Goal: Transaction & Acquisition: Purchase product/service

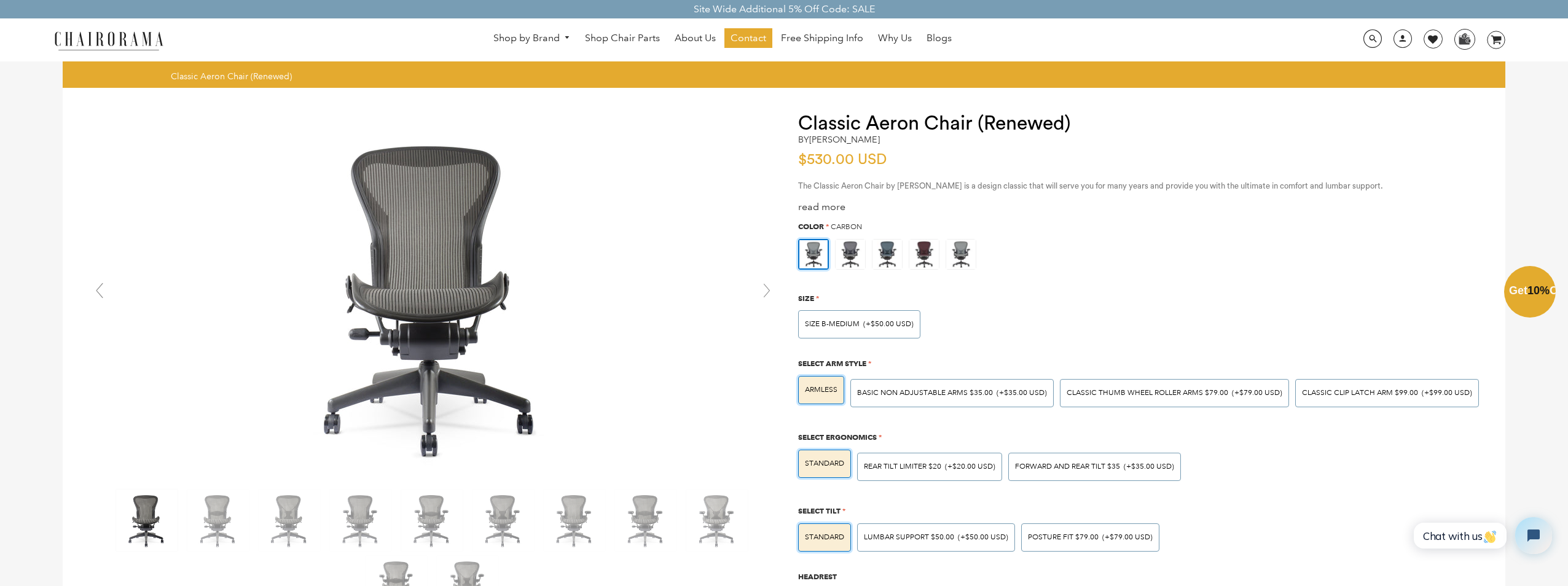
click at [1048, 438] on div "Close dialog Exclusive Offer: Enjoy 10% Off! Get Your Coupon Code Now. Sign up …" at bounding box center [784, 292] width 1568 height 586
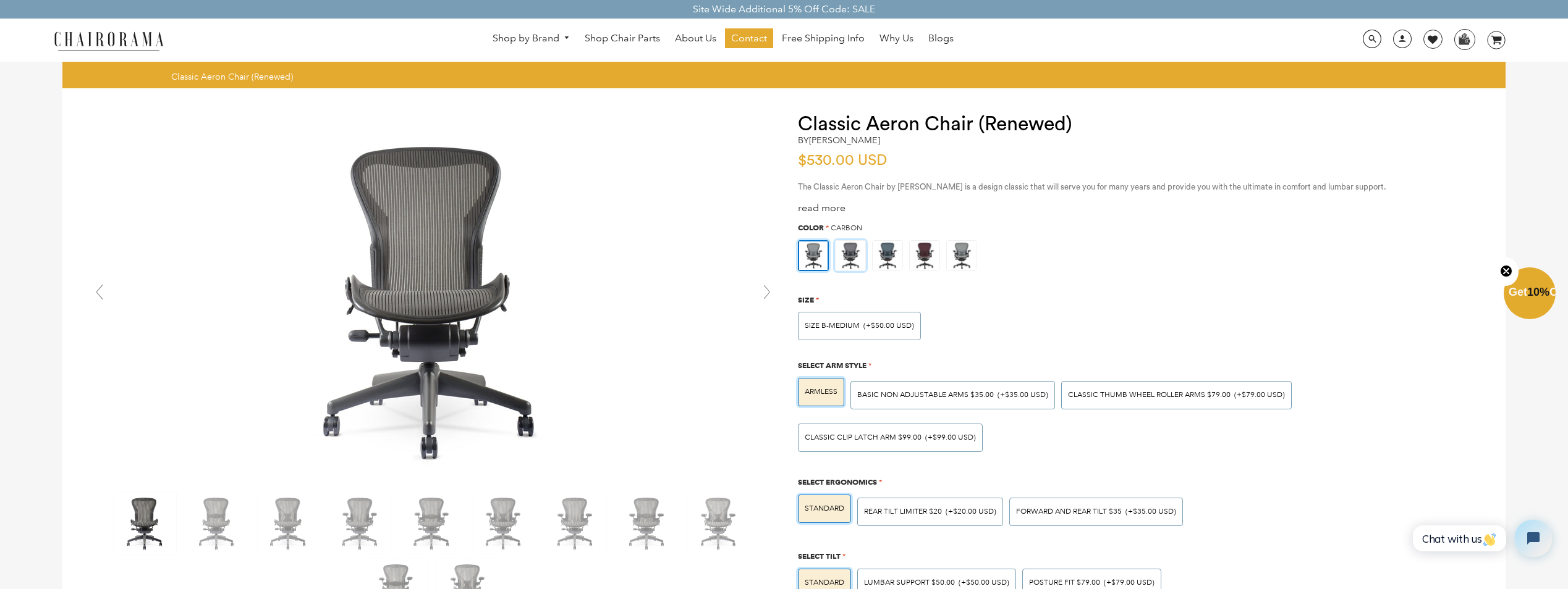
click at [850, 254] on img at bounding box center [850, 255] width 29 height 29
click at [0, 0] on input "radio" at bounding box center [0, 0] width 0 height 0
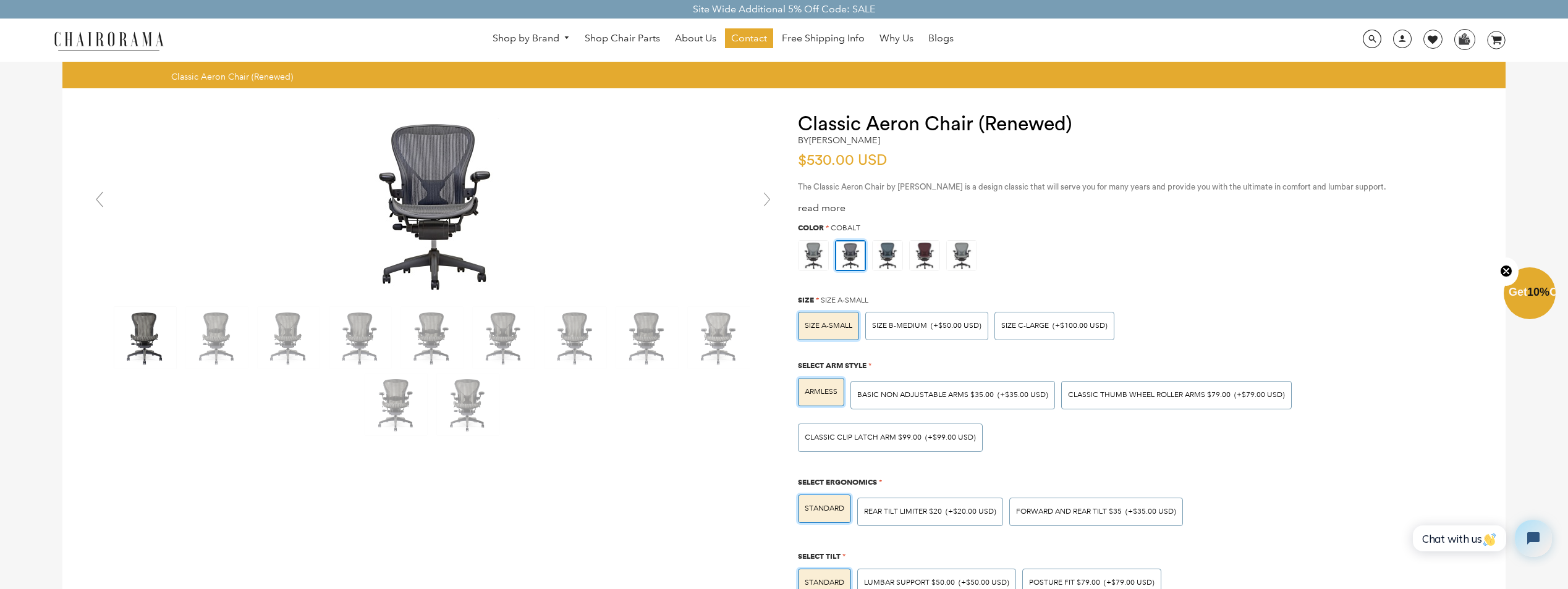
click at [853, 254] on img at bounding box center [850, 255] width 28 height 28
click at [0, 0] on input "radio" at bounding box center [0, 0] width 0 height 0
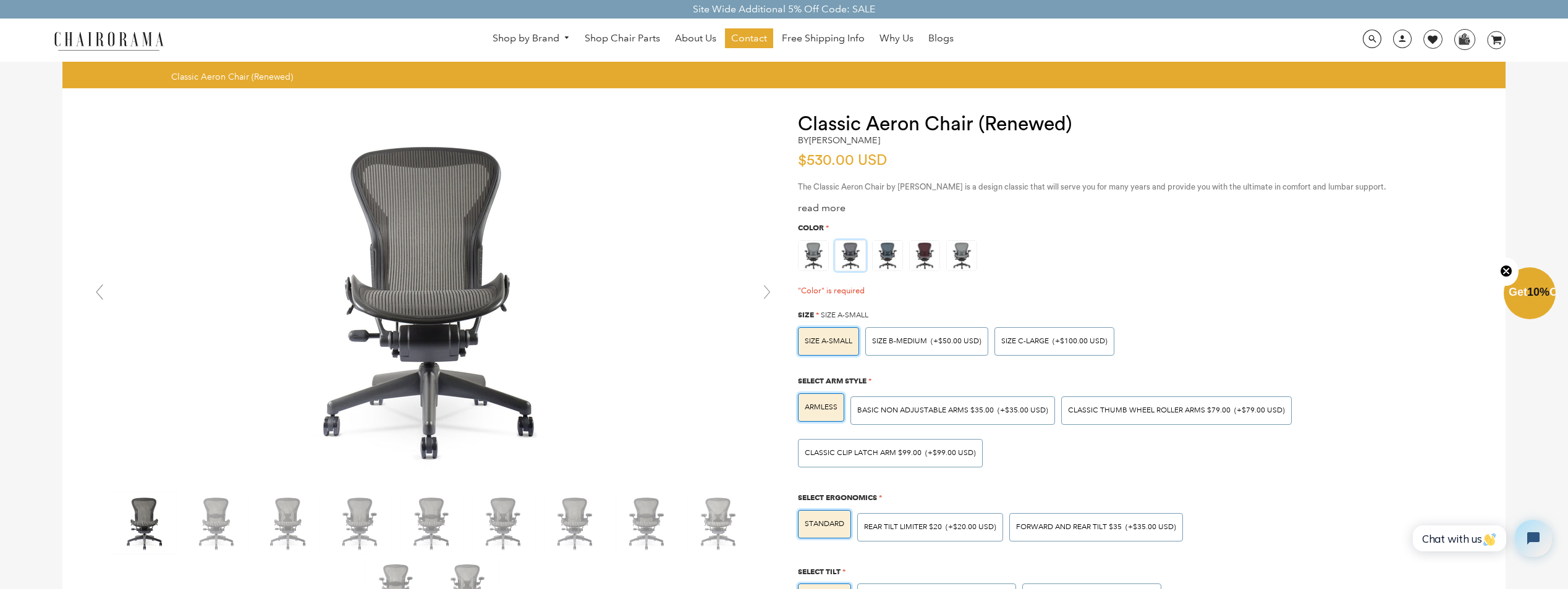
click at [835, 252] on img at bounding box center [850, 255] width 29 height 29
click at [0, 0] on input "radio" at bounding box center [0, 0] width 0 height 0
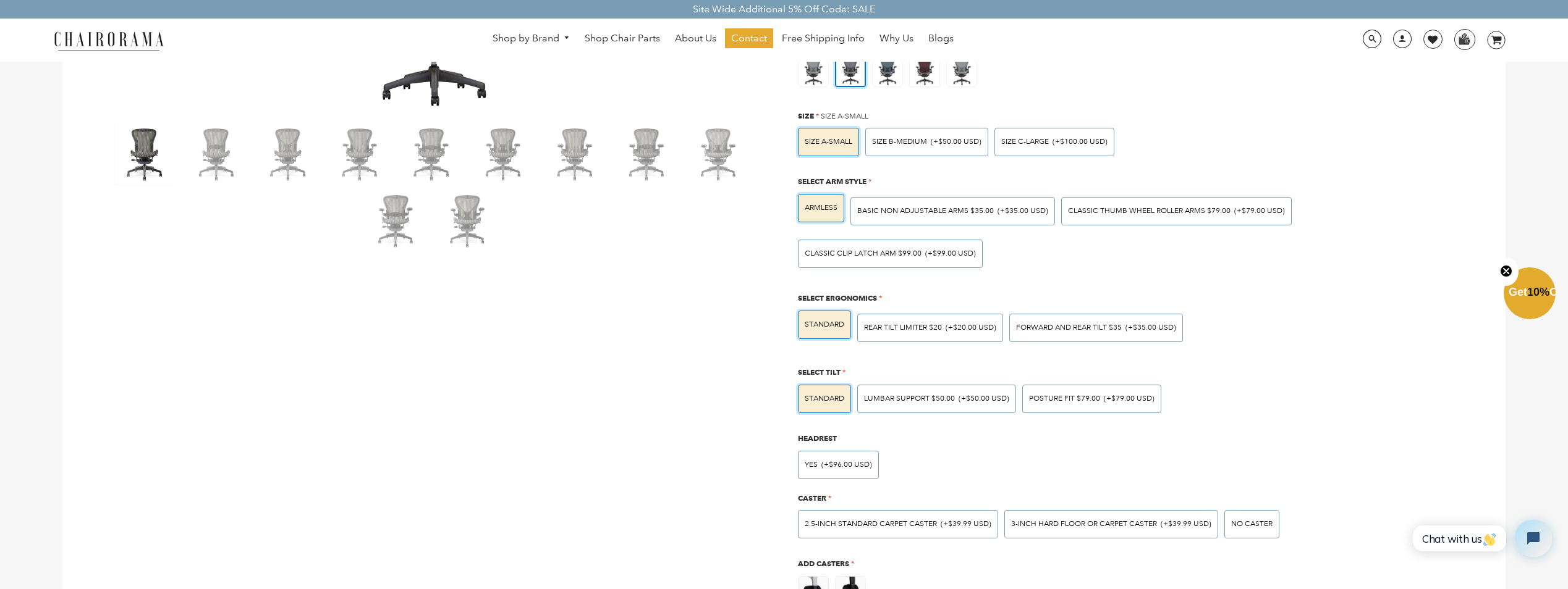
scroll to position [186, 0]
click at [936, 321] on span "Rear Tilt Limiter $20" at bounding box center [902, 326] width 78 height 9
click at [0, 0] on input "Rear Tilt Limiter $20 (+$20.00 USD)" at bounding box center [0, 0] width 0 height 0
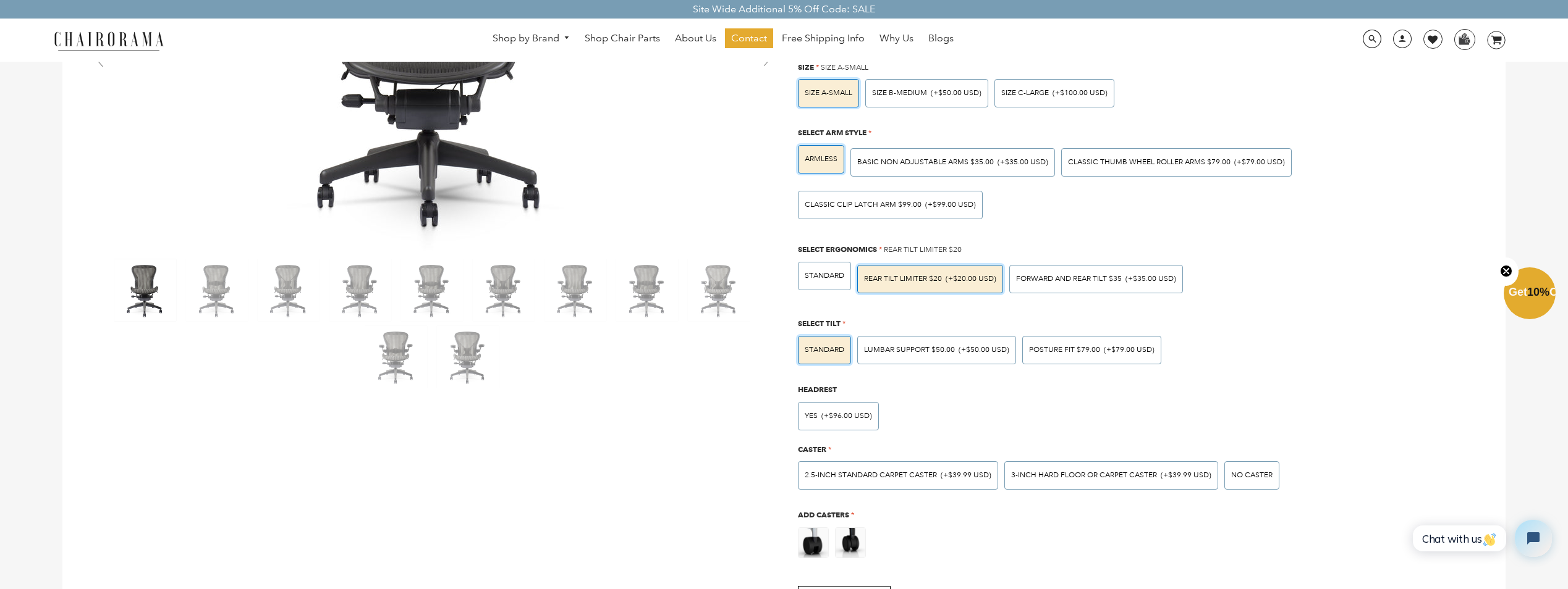
scroll to position [31, 0]
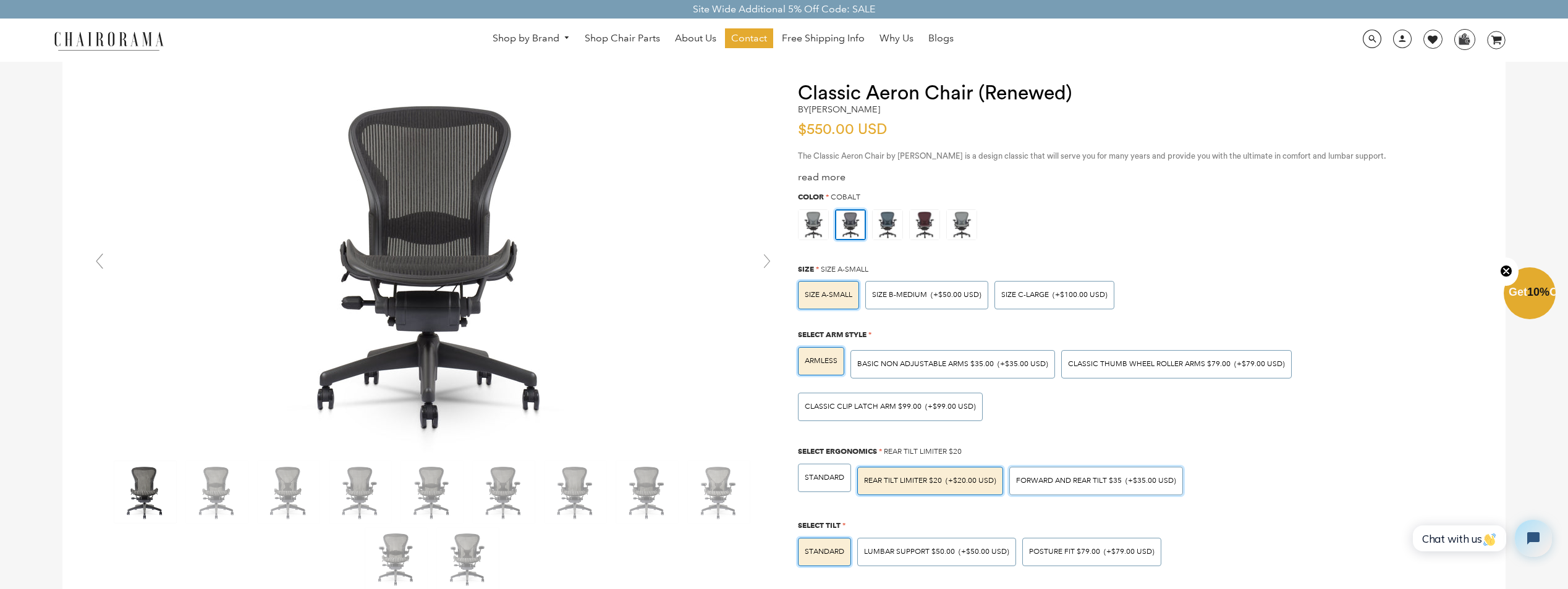
click at [1052, 466] on div "Forward And Rear Tilt $35 (+$35.00 USD)" at bounding box center [1096, 481] width 173 height 28
click at [0, 0] on input "Forward And Rear Tilt $35 (+$35.00 USD)" at bounding box center [0, 0] width 0 height 0
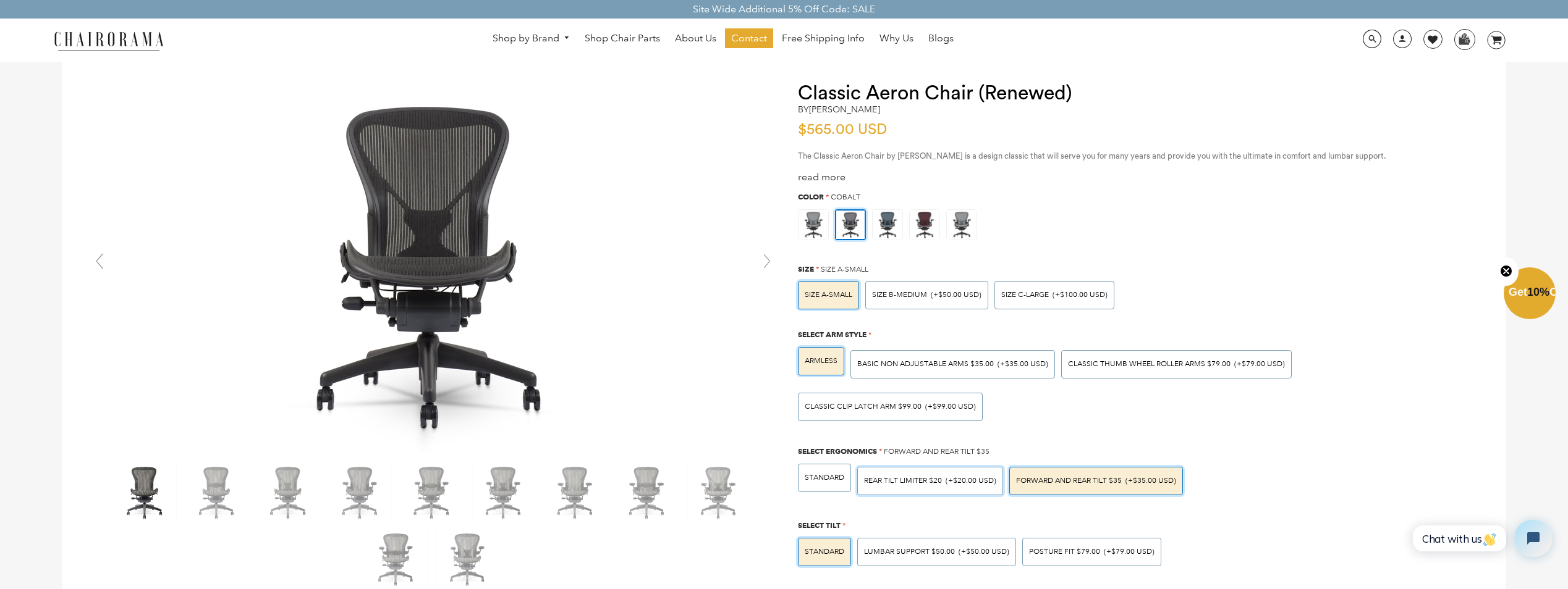
click at [952, 466] on div "Rear Tilt Limiter $20 (+$20.00 USD)" at bounding box center [930, 481] width 146 height 28
click at [0, 0] on input "Rear Tilt Limiter $20 (+$20.00 USD)" at bounding box center [0, 0] width 0 height 0
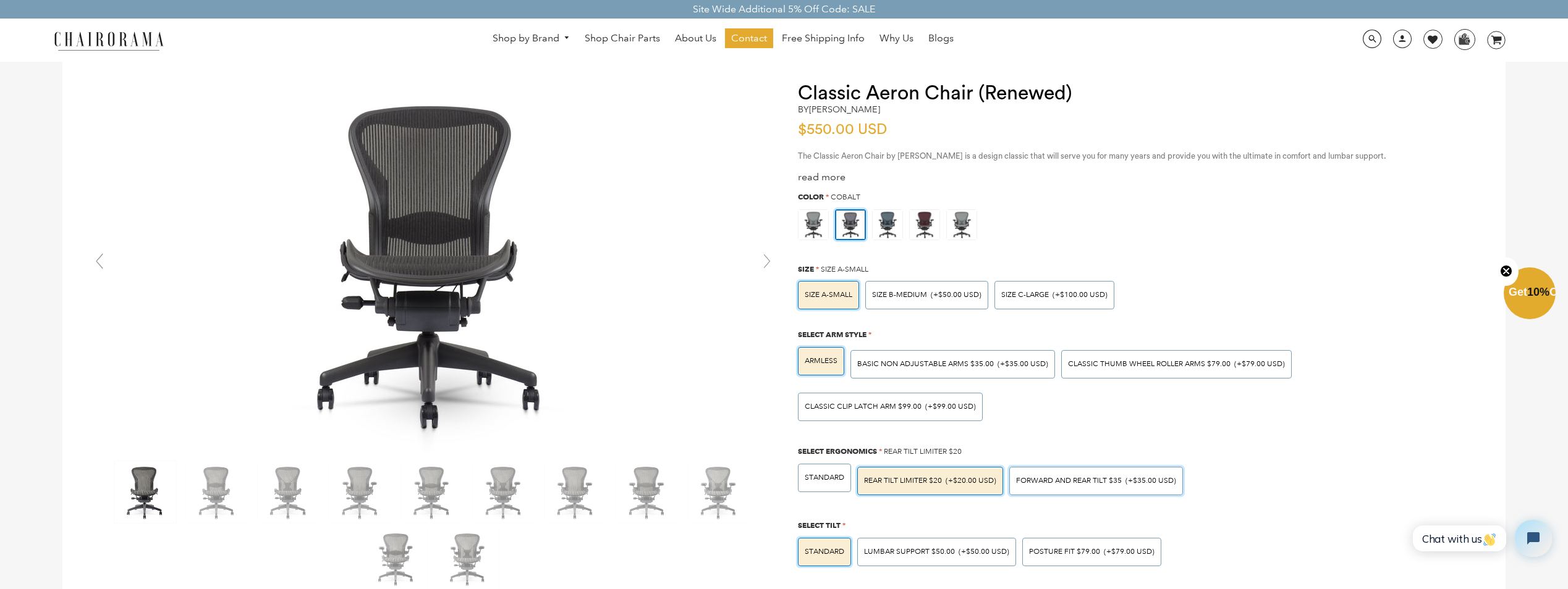
click at [1061, 466] on div "Forward And Rear Tilt $35 (+$35.00 USD)" at bounding box center [1096, 481] width 173 height 28
click at [0, 0] on input "Forward And Rear Tilt $35 (+$35.00 USD)" at bounding box center [0, 0] width 0 height 0
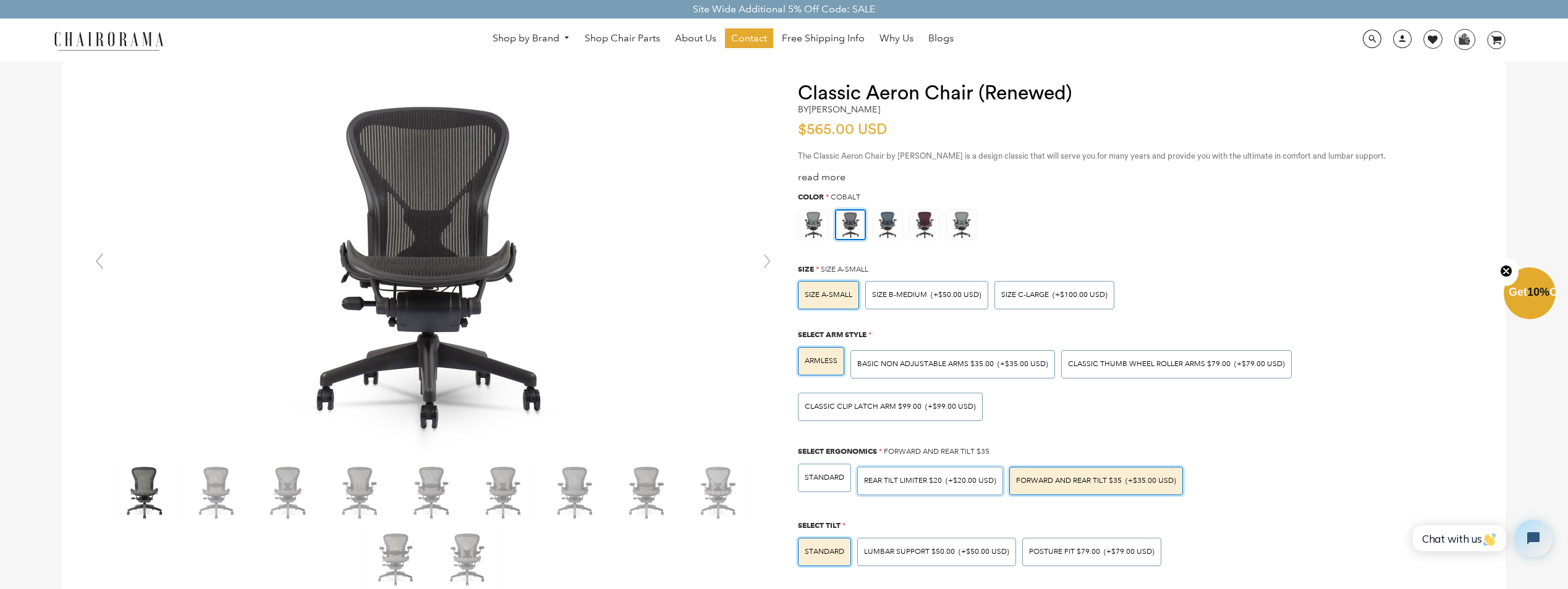
click at [986, 478] on span "(+$20.00 USD)" at bounding box center [971, 482] width 51 height 8
click at [0, 0] on input "Rear Tilt Limiter $20 (+$20.00 USD)" at bounding box center [0, 0] width 0 height 0
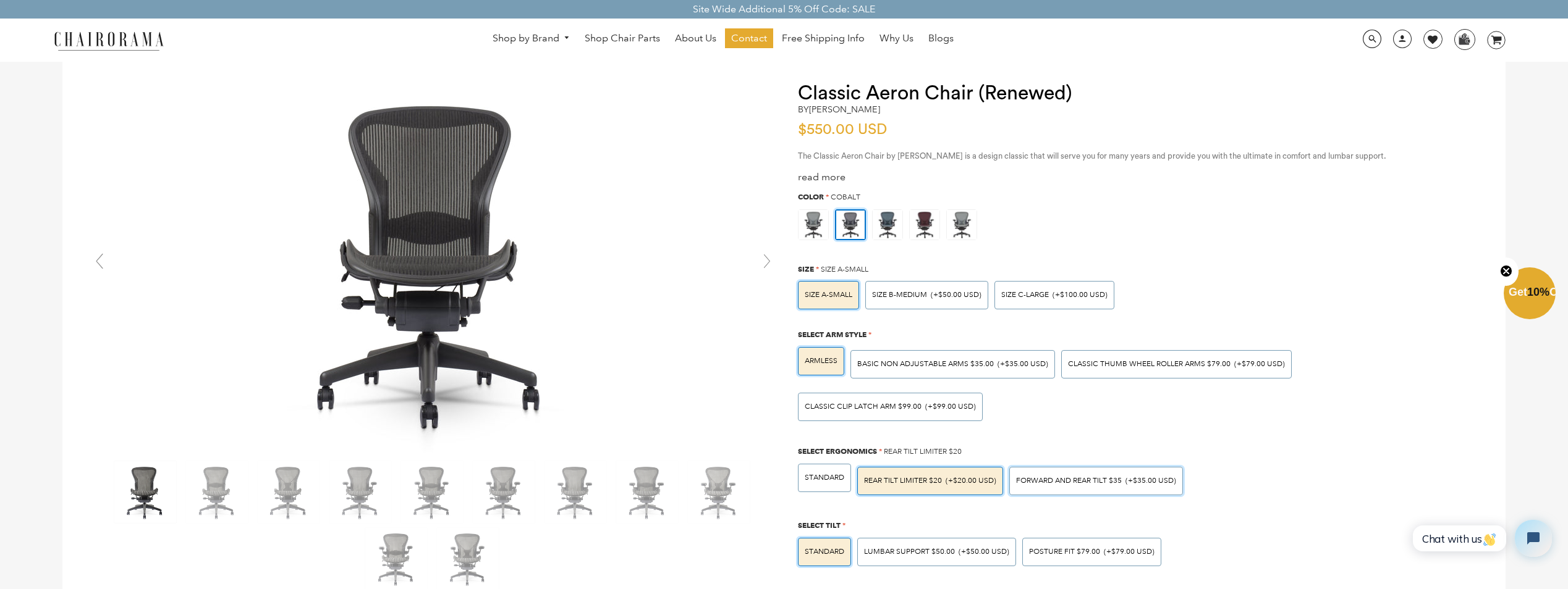
click at [1052, 476] on span "Forward And Rear Tilt $35" at bounding box center [1068, 481] width 106 height 9
click at [0, 0] on input "Forward And Rear Tilt $35 (+$35.00 USD)" at bounding box center [0, 0] width 0 height 0
